Goal: Entertainment & Leisure: Consume media (video, audio)

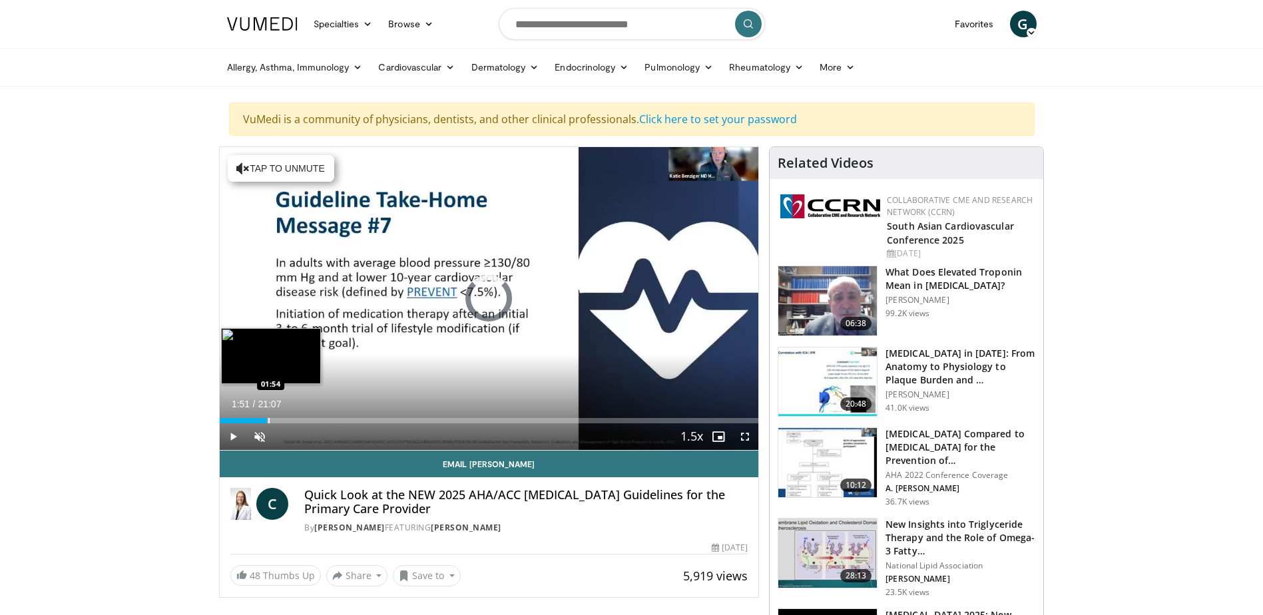
click at [268, 418] on div "Progress Bar" at bounding box center [268, 420] width 1 height 5
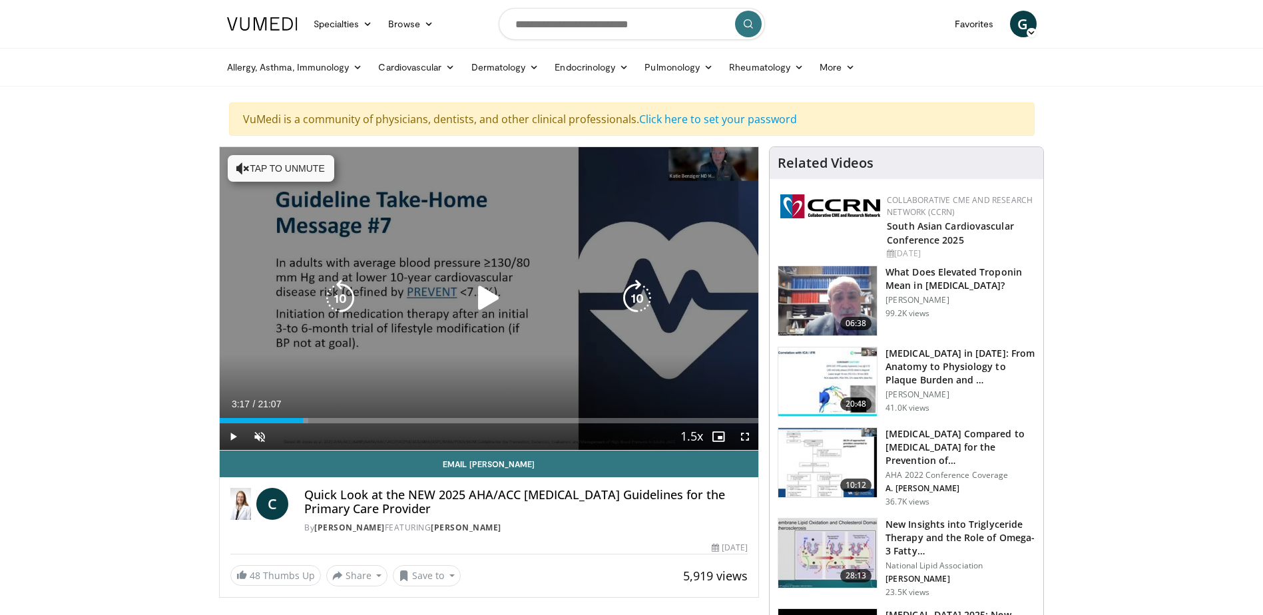
click at [0, 0] on div "Progress Bar" at bounding box center [0, 0] width 0 height 0
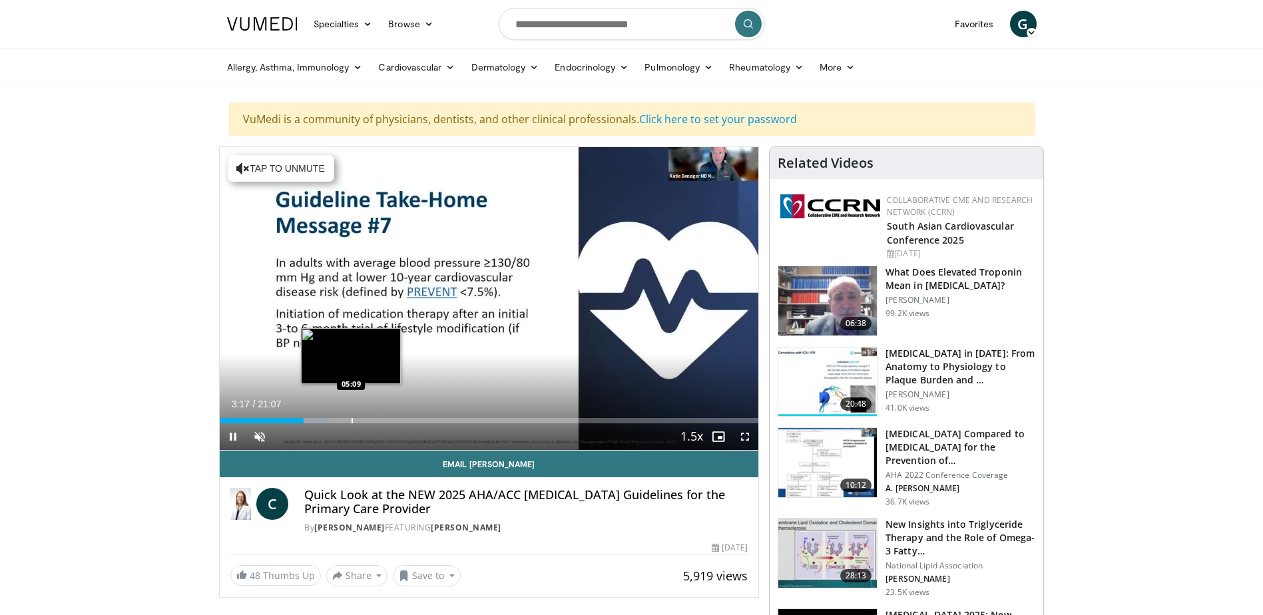
click at [351, 419] on div "Progress Bar" at bounding box center [351, 420] width 1 height 5
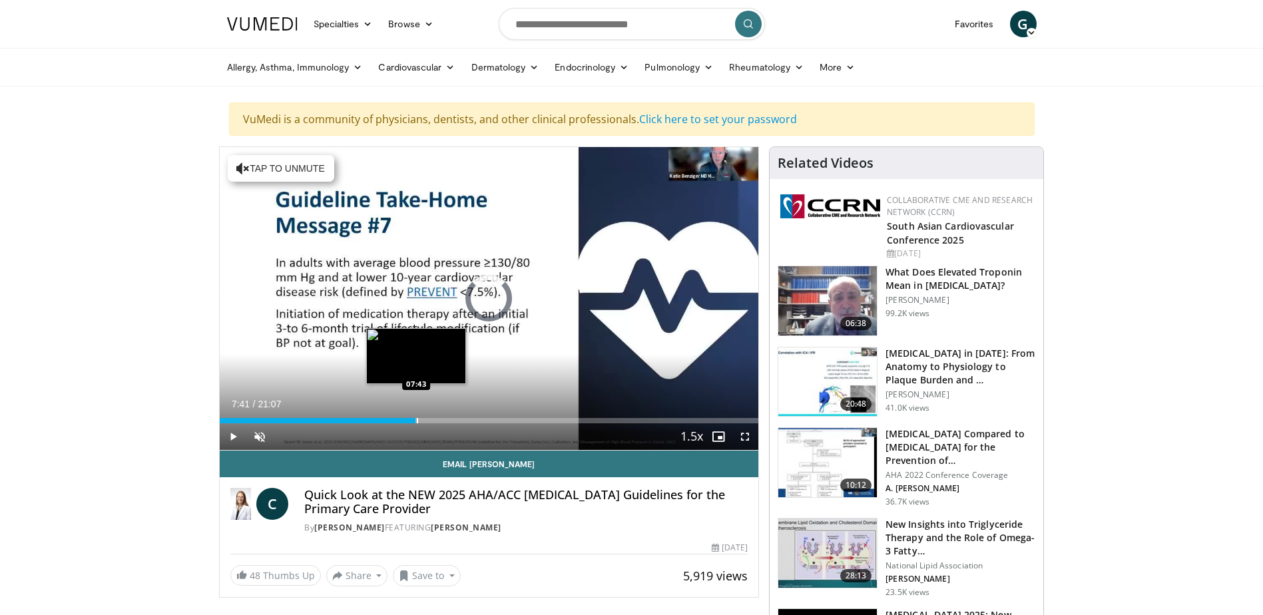
click at [417, 420] on div "Progress Bar" at bounding box center [417, 420] width 1 height 5
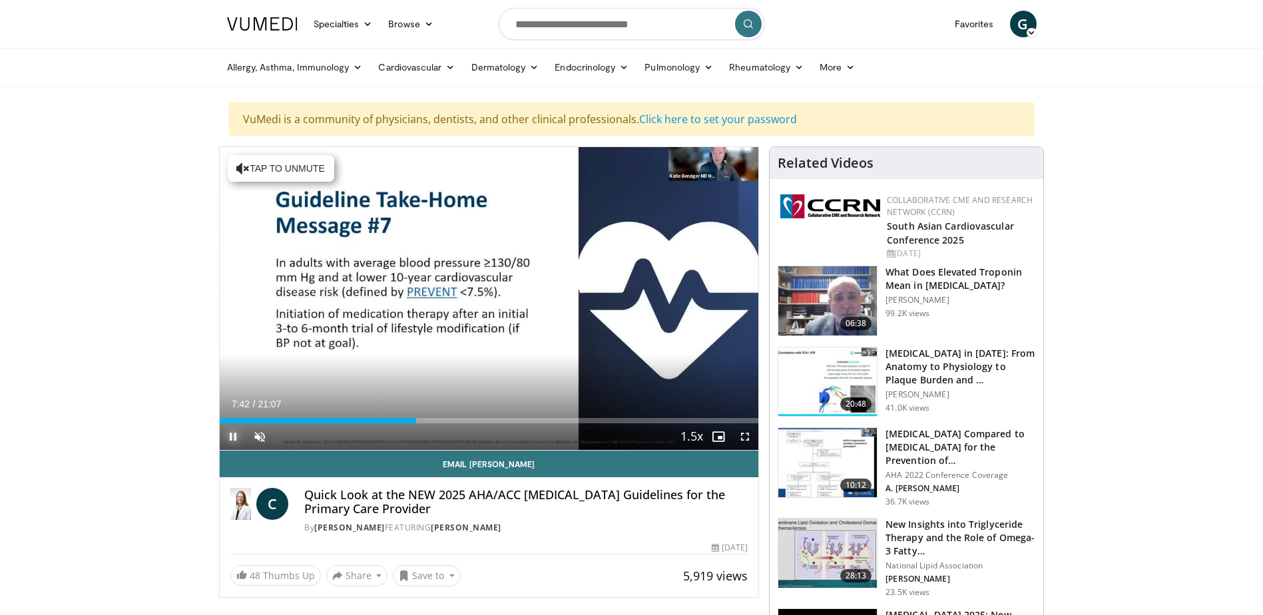
click at [233, 433] on span "Video Player" at bounding box center [233, 436] width 27 height 27
click at [404, 420] on div "Progress Bar" at bounding box center [404, 420] width 1 height 5
click at [335, 421] on div "Progress Bar" at bounding box center [335, 420] width 1 height 5
